Goal: Task Accomplishment & Management: Complete application form

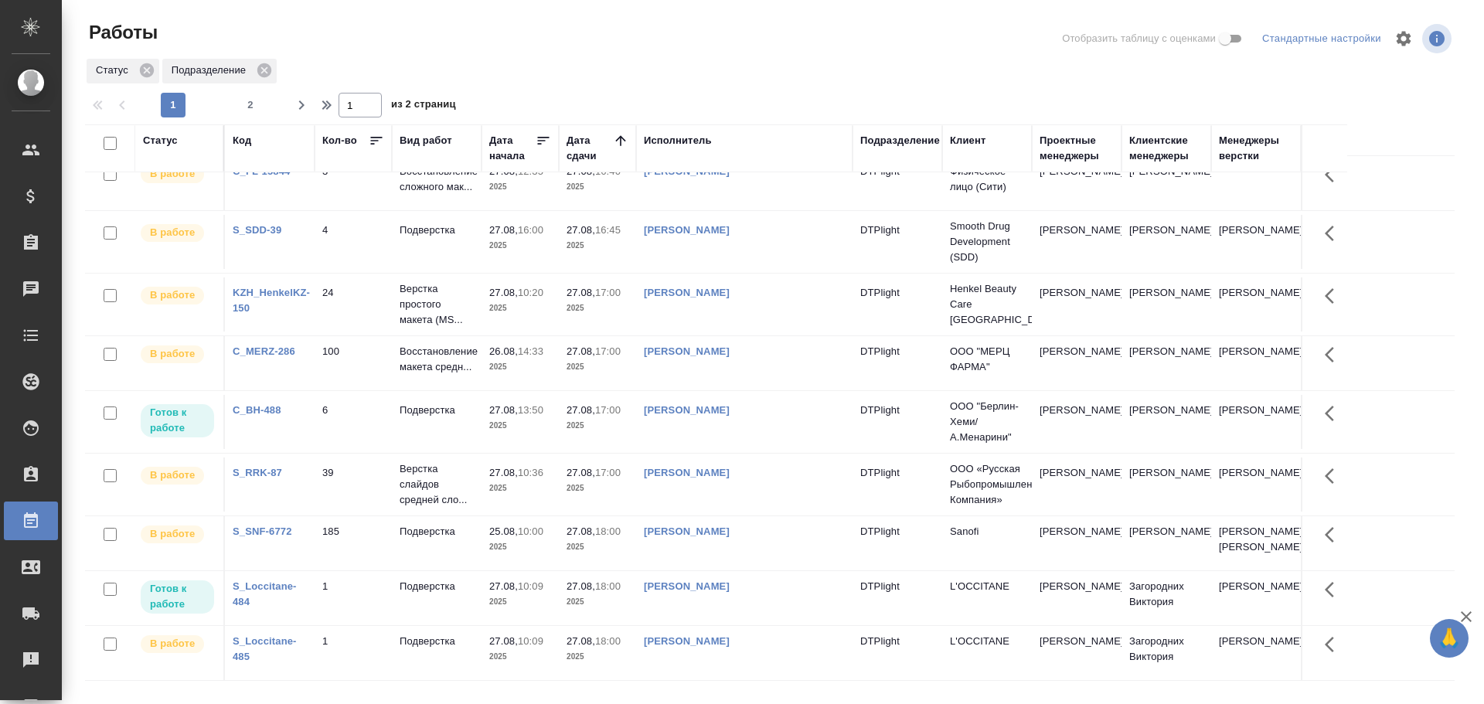
scroll to position [949, 0]
drag, startPoint x: 295, startPoint y: 104, endPoint x: 301, endPoint y: 111, distance: 9.3
click at [295, 104] on icon "button" at bounding box center [301, 105] width 19 height 19
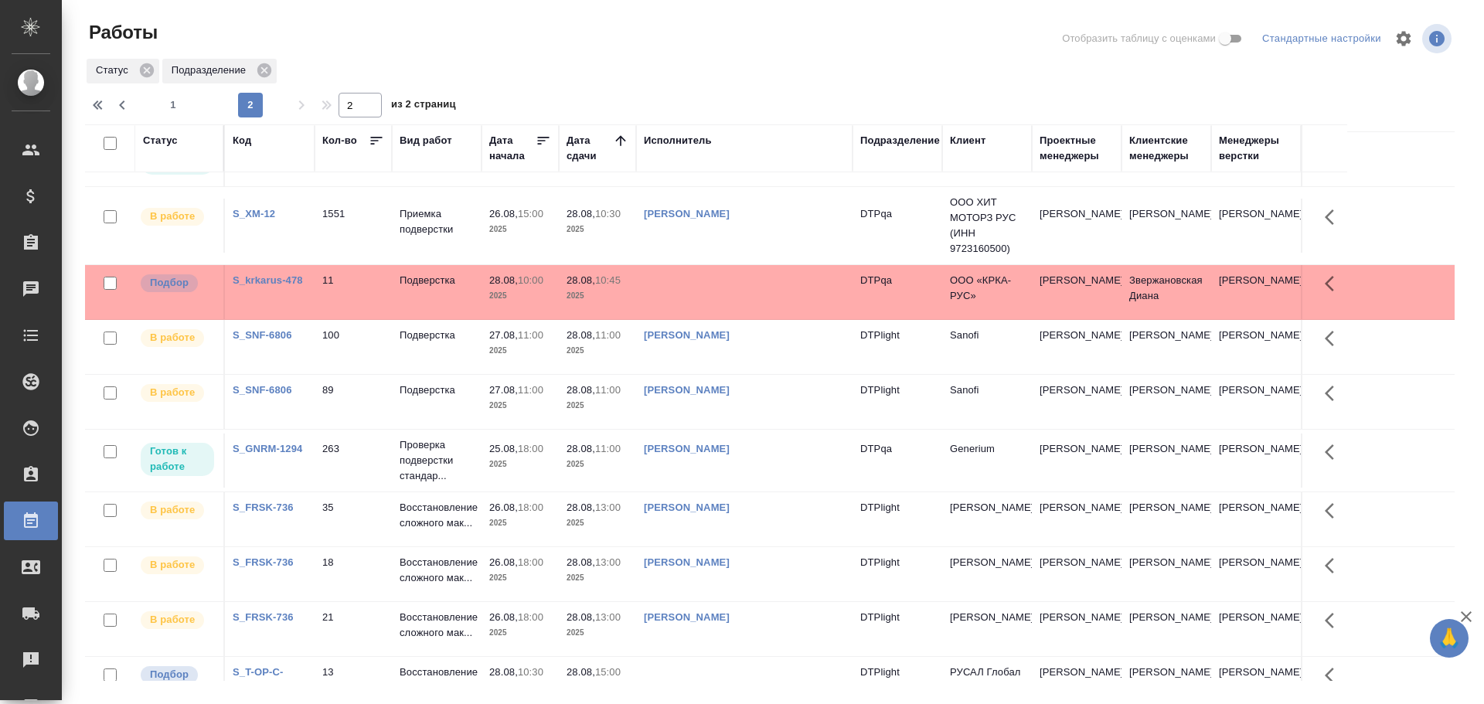
scroll to position [0, 0]
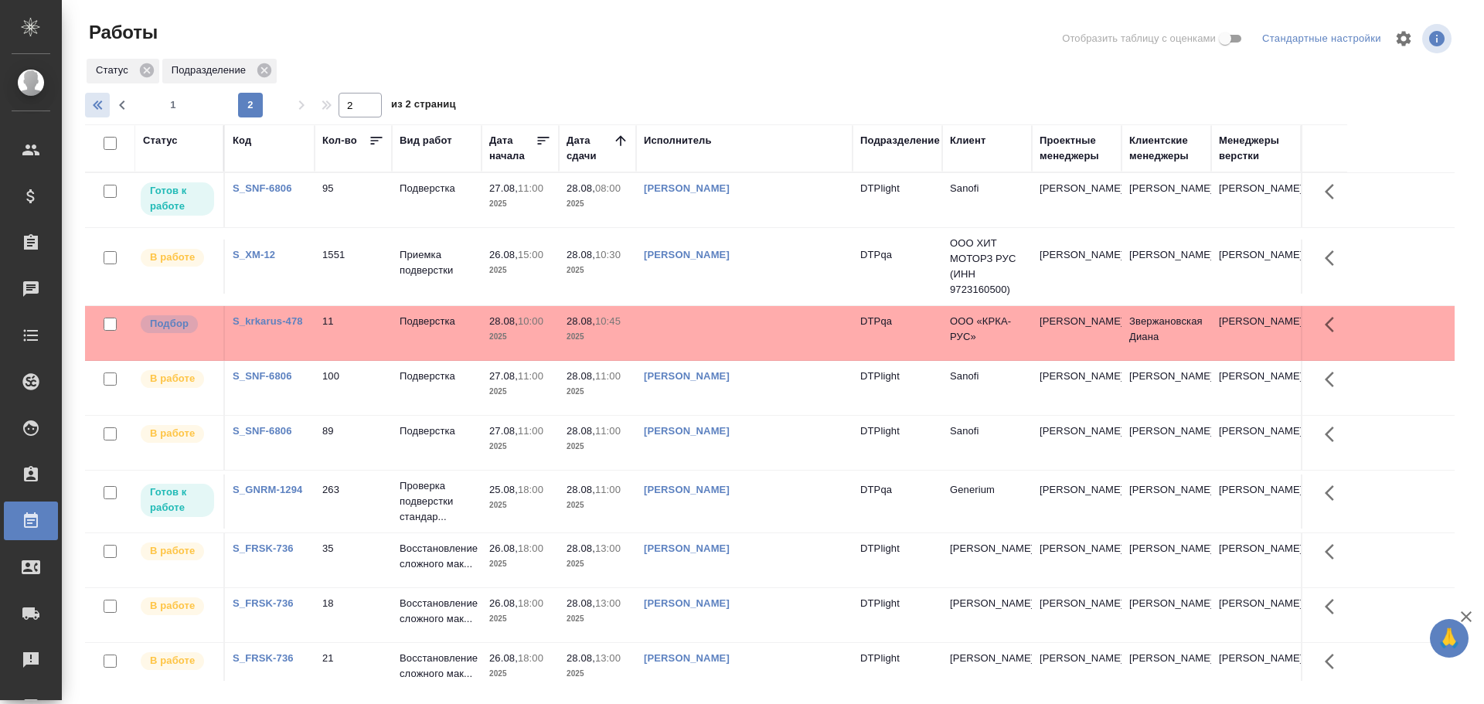
click at [94, 97] on icon "button" at bounding box center [99, 105] width 19 height 19
type input "1"
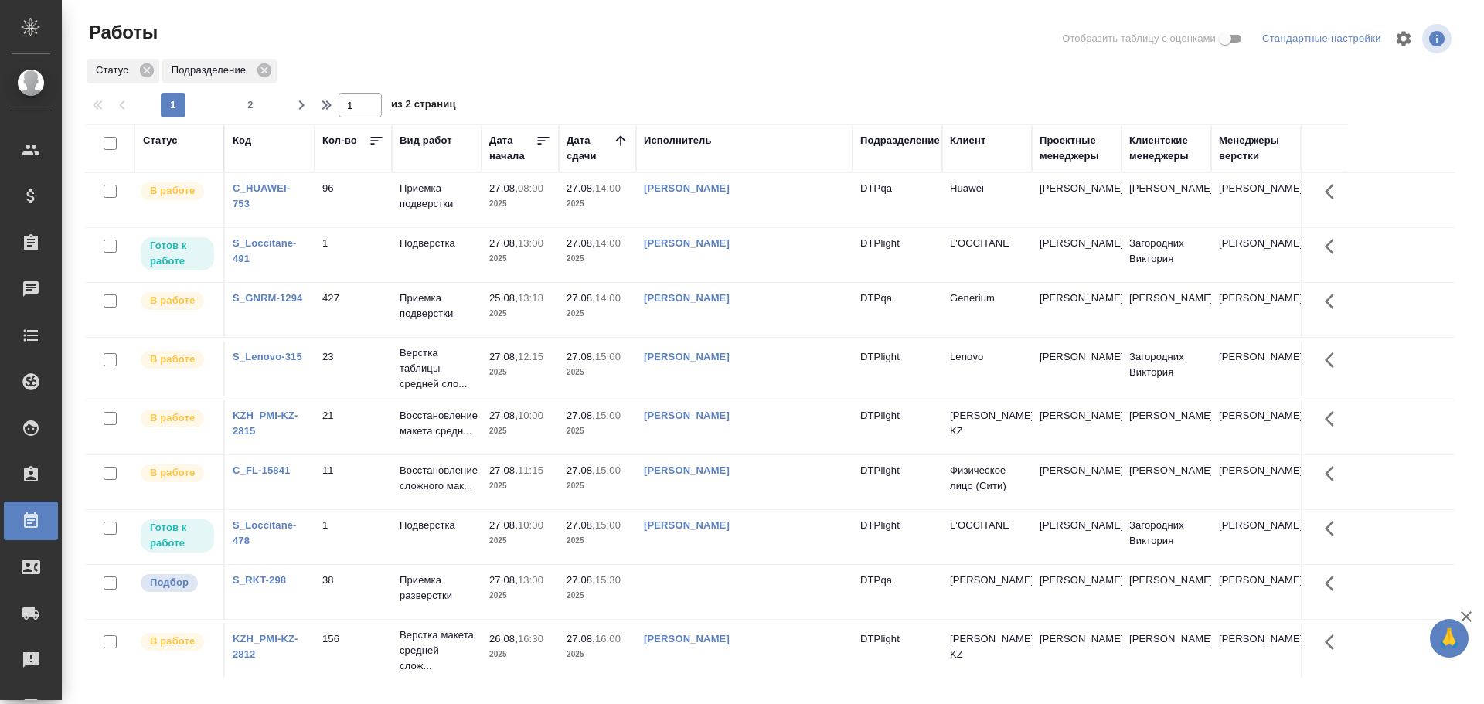
click at [785, 261] on td "Сархатов Руслан" at bounding box center [744, 255] width 216 height 54
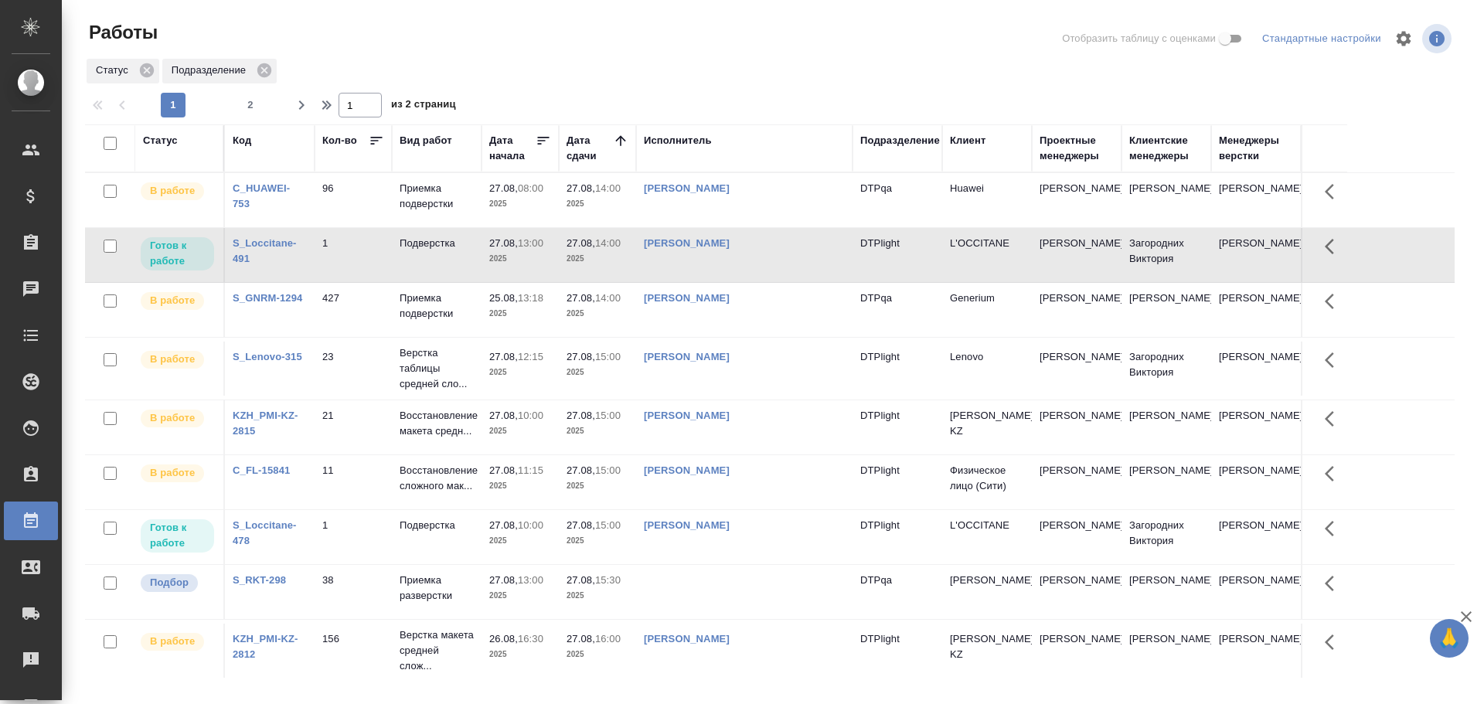
click at [785, 261] on td "Сархатов Руслан" at bounding box center [744, 255] width 216 height 54
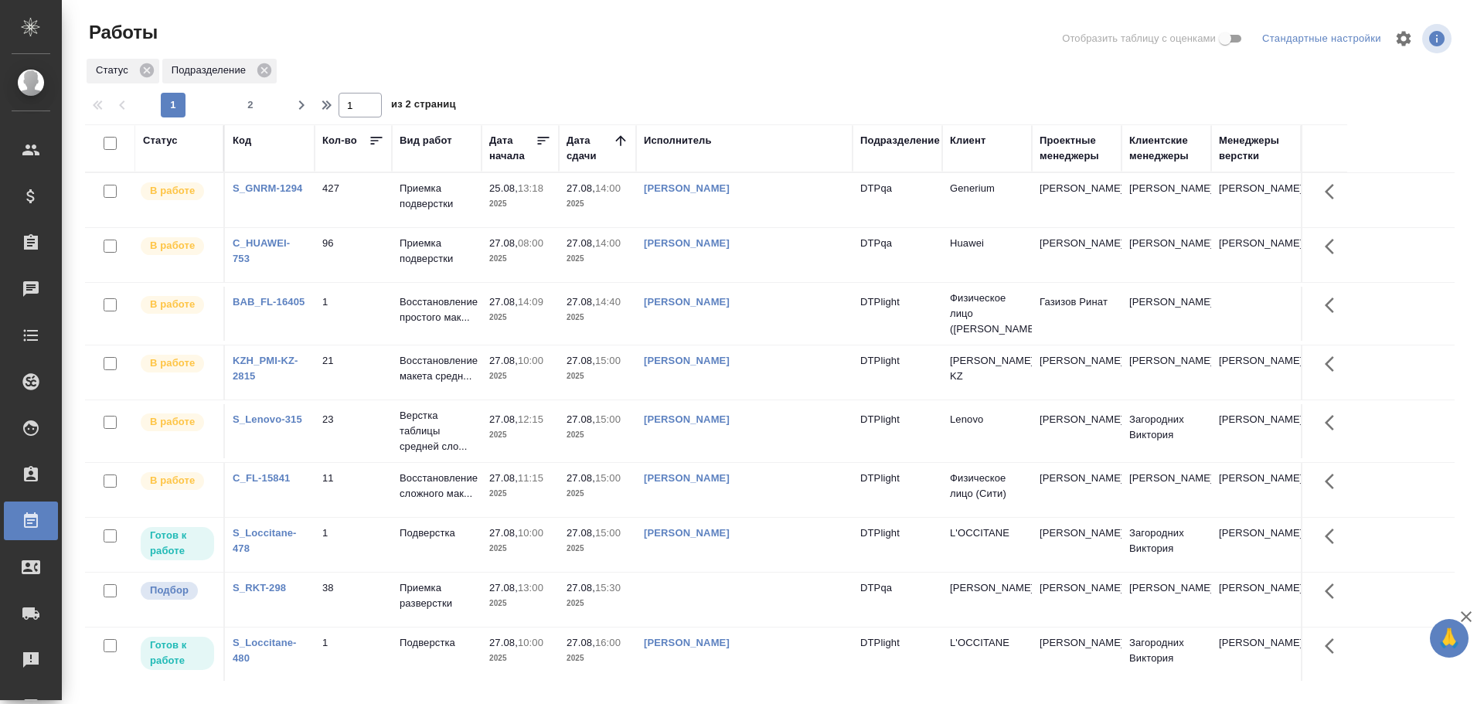
drag, startPoint x: 648, startPoint y: 40, endPoint x: 663, endPoint y: 51, distance: 18.2
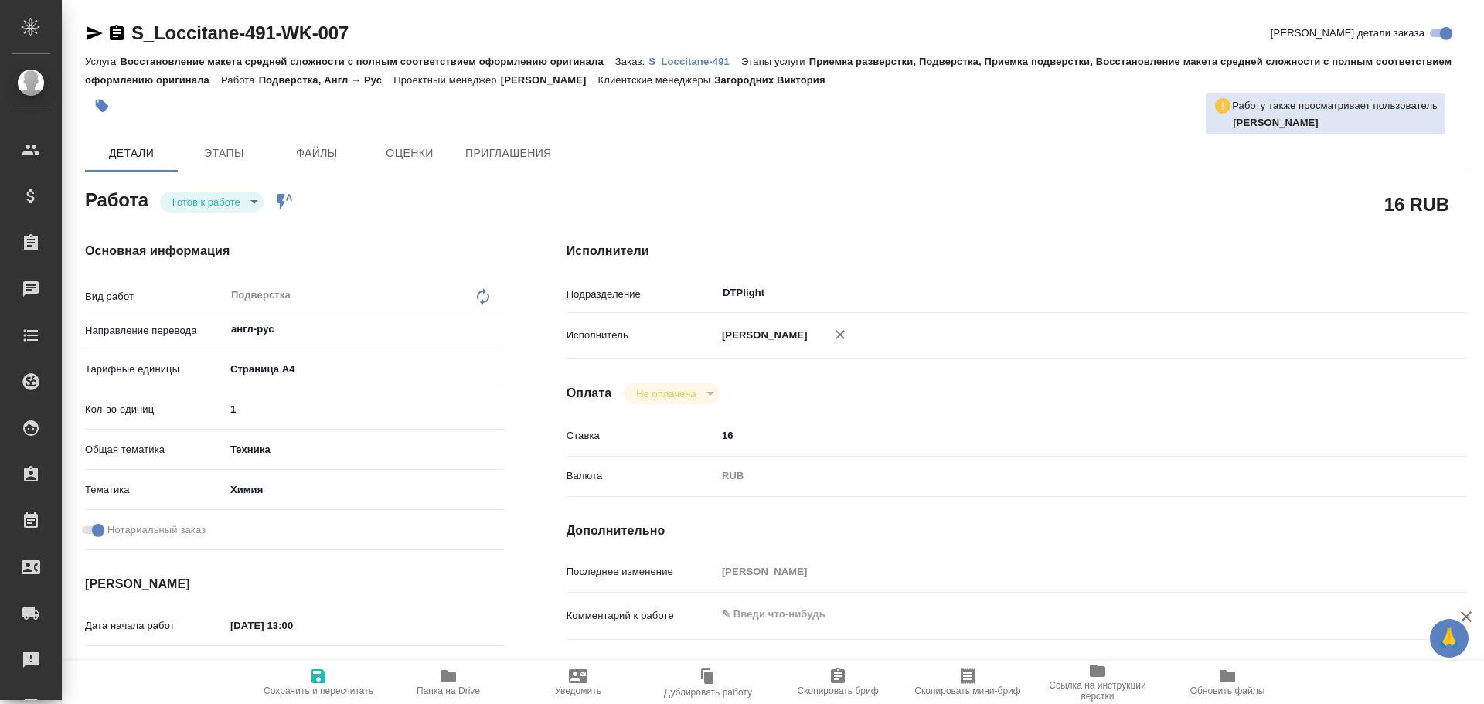
type textarea "x"
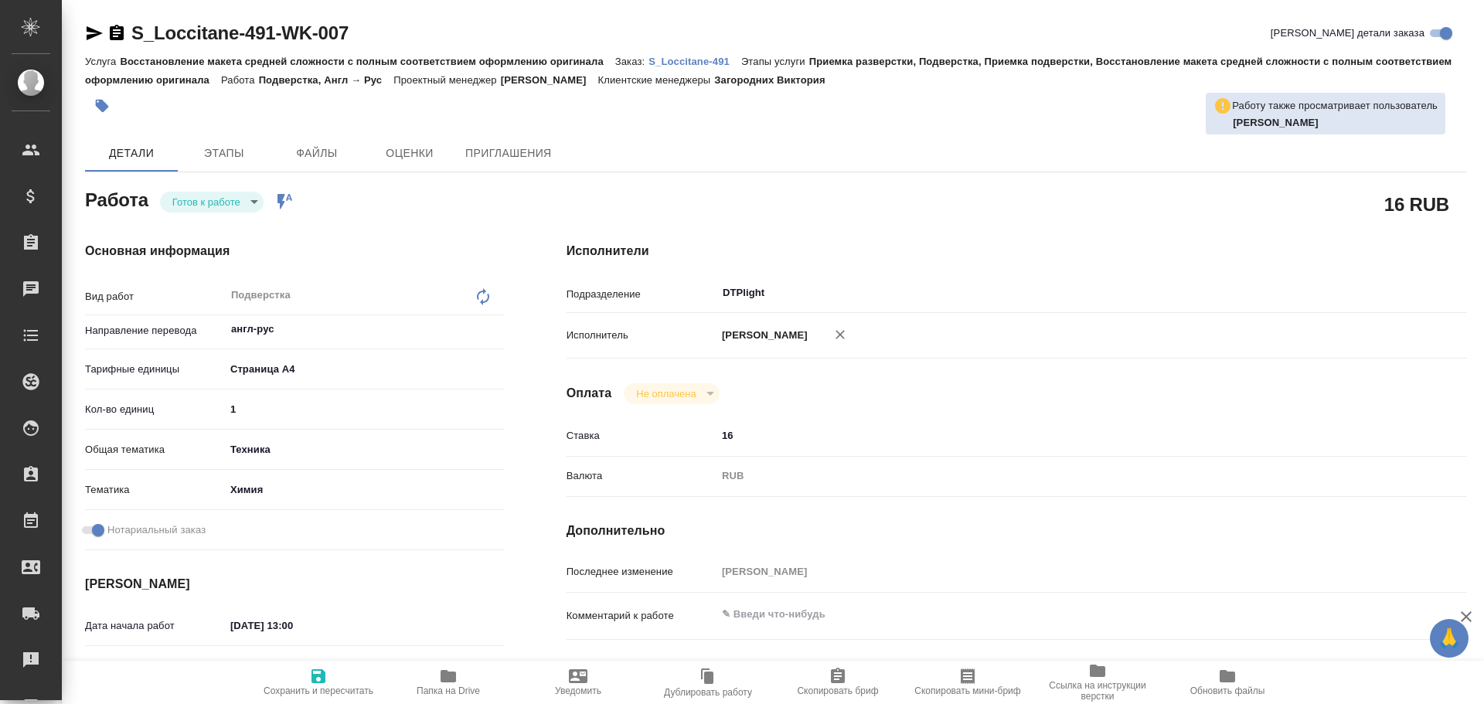
type textarea "x"
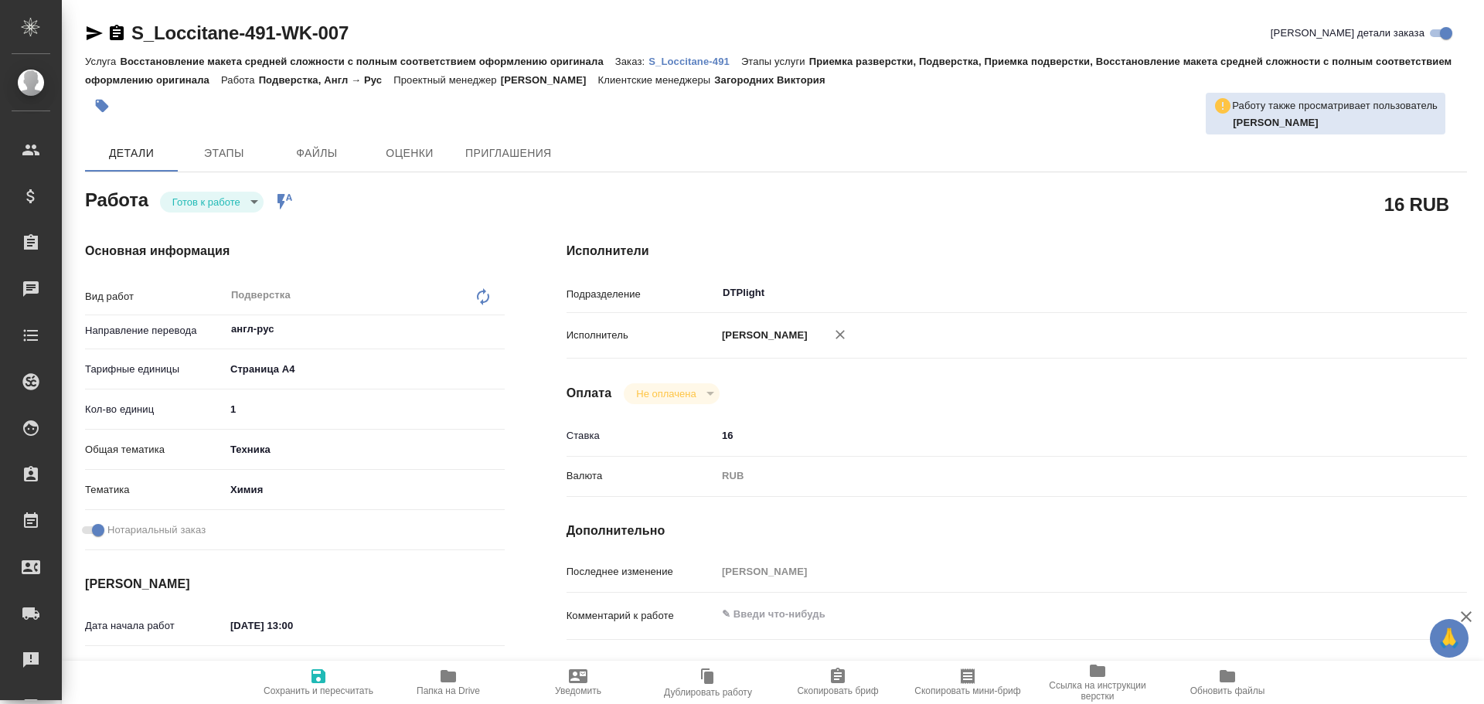
type textarea "x"
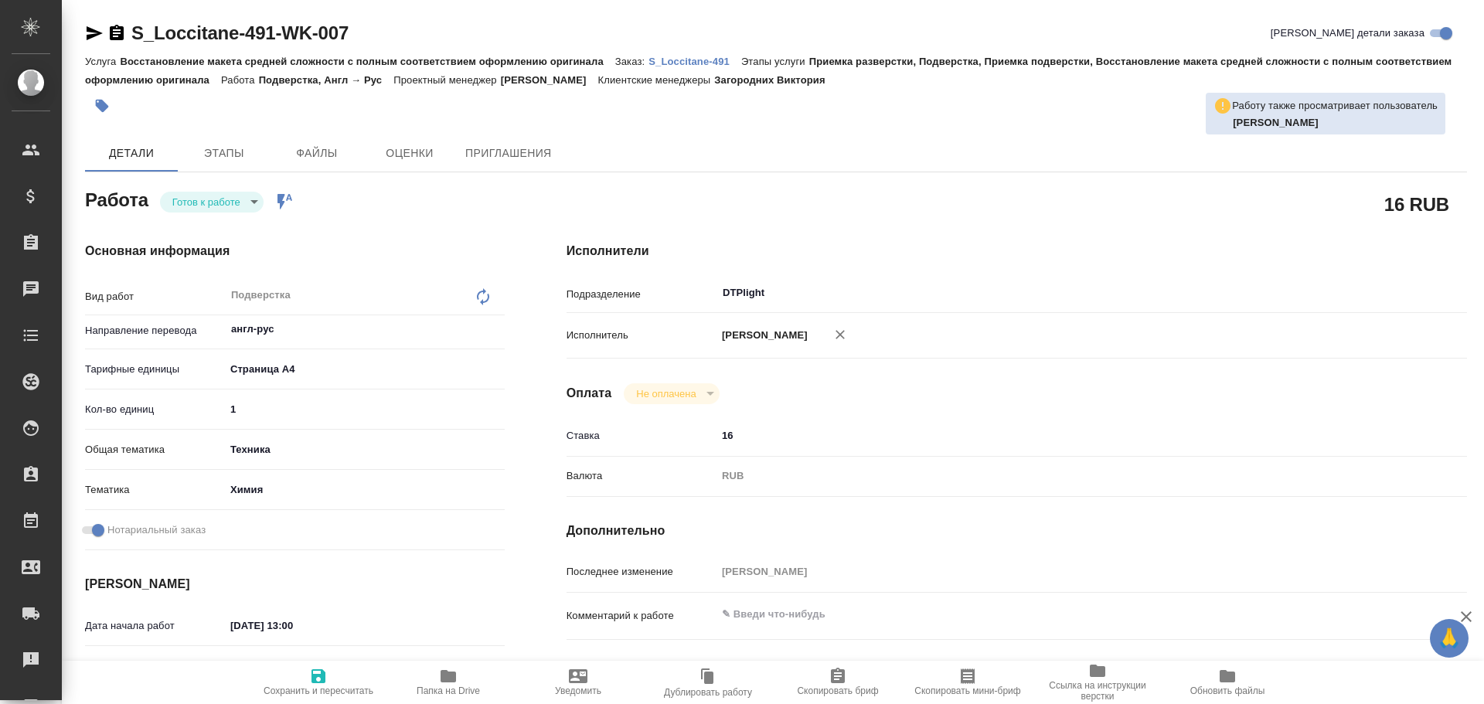
type textarea "x"
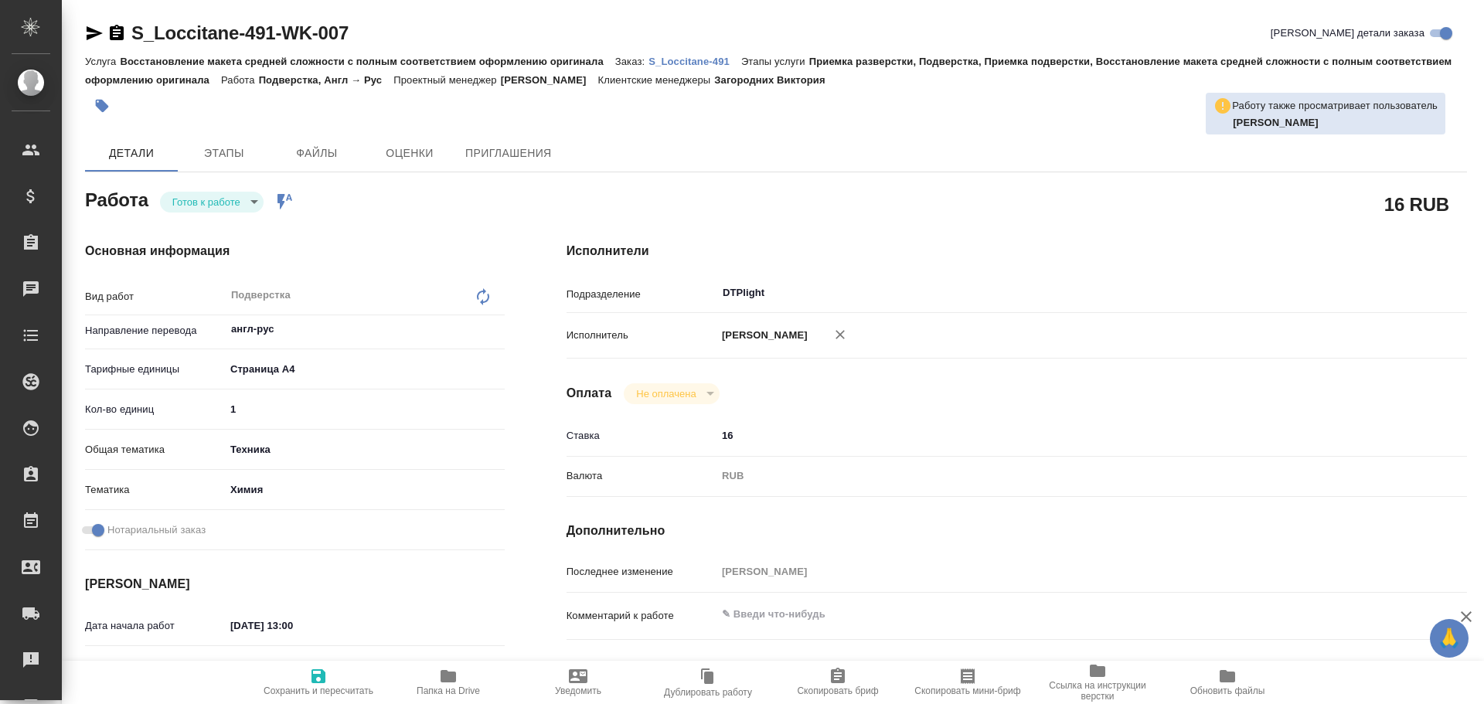
type textarea "x"
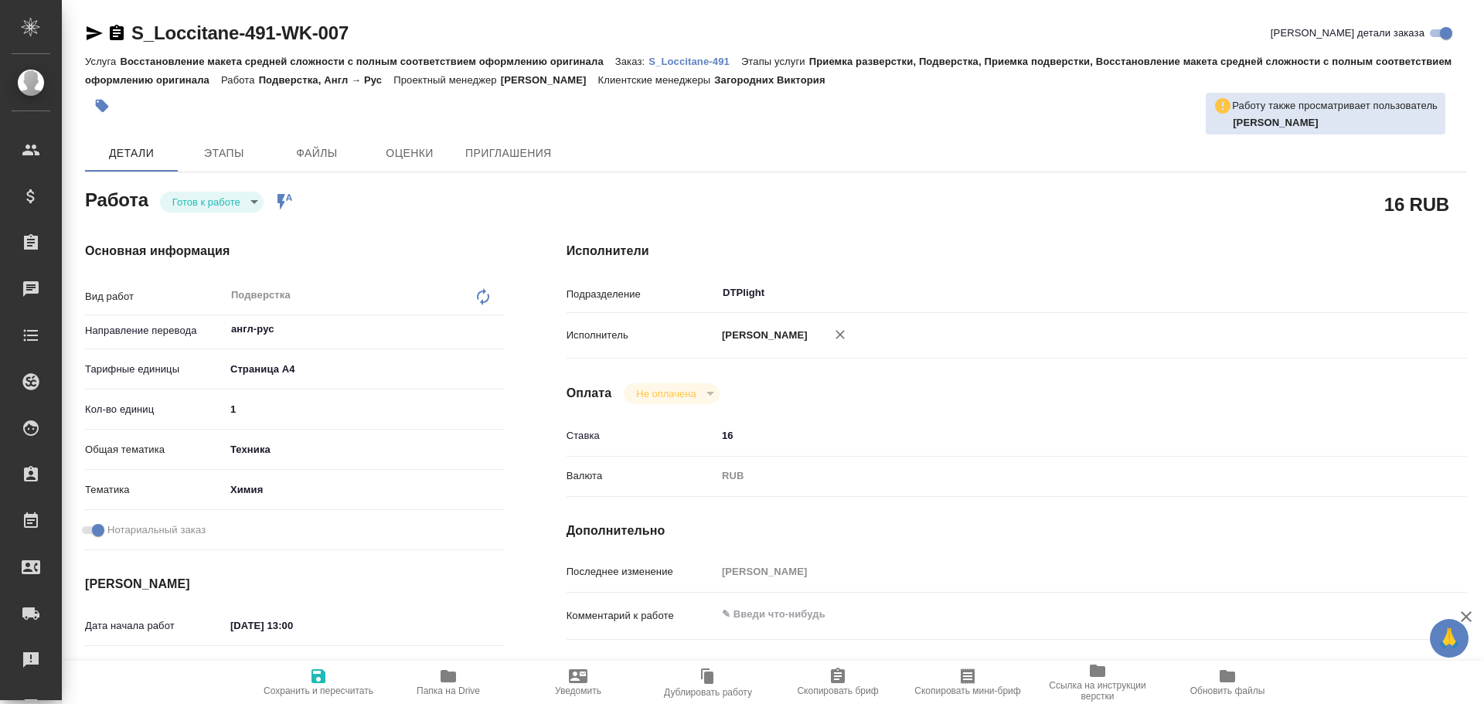
type textarea "x"
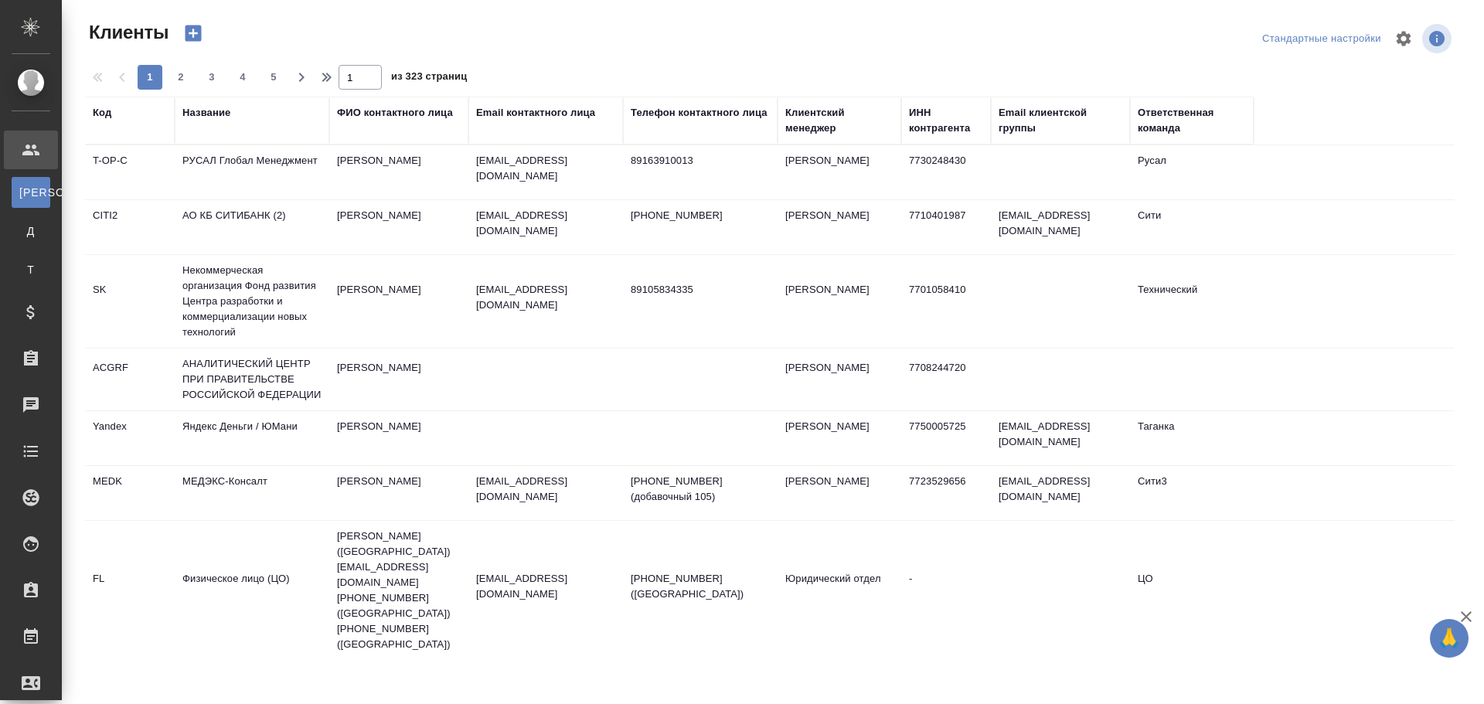
select select "RU"
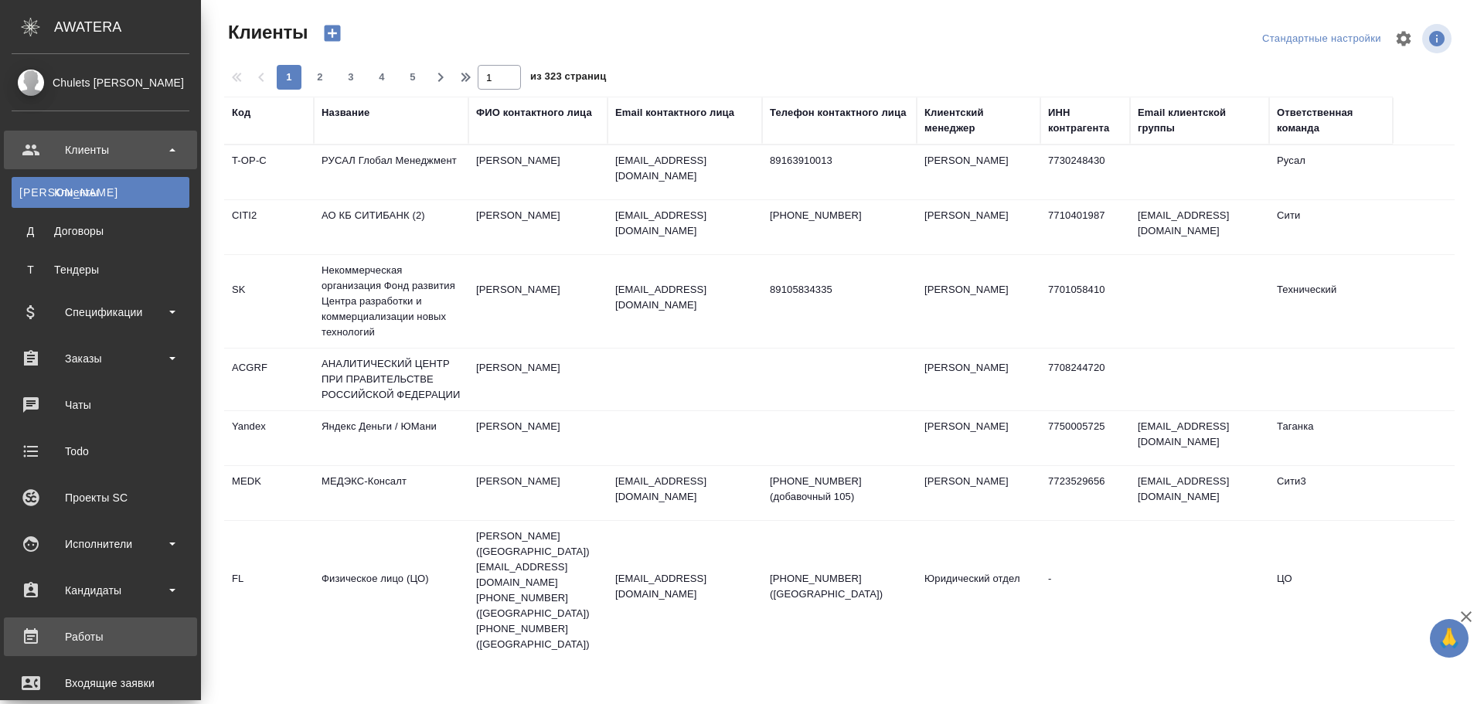
click at [117, 645] on div "Работы" at bounding box center [101, 636] width 178 height 23
